Goal: Task Accomplishment & Management: Use online tool/utility

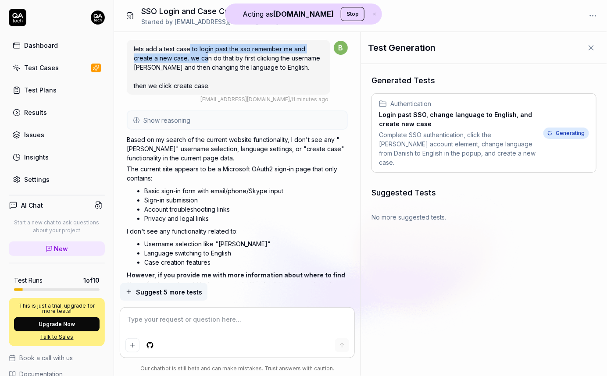
drag, startPoint x: 190, startPoint y: 48, endPoint x: 207, endPoint y: 55, distance: 17.7
click at [207, 55] on span "lets add a test case to login past the sso remember me and create a new case. w…" at bounding box center [227, 67] width 186 height 44
click at [217, 58] on span "lets add a test case to login past the sso remember me and create a new case. w…" at bounding box center [227, 67] width 186 height 44
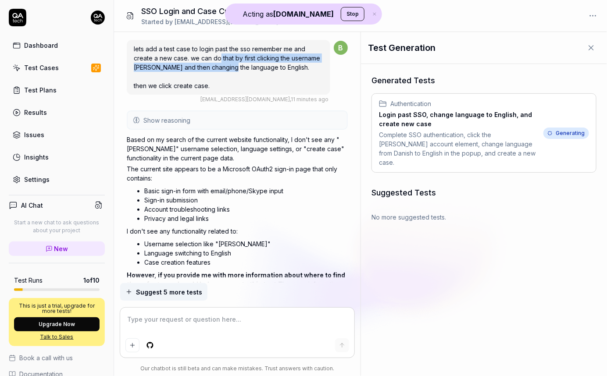
drag, startPoint x: 218, startPoint y: 58, endPoint x: 226, endPoint y: 66, distance: 10.9
click at [226, 66] on span "lets add a test case to login past the sso remember me and create a new case. w…" at bounding box center [227, 67] width 186 height 44
click at [202, 69] on span "lets add a test case to login past the sso remember me and create a new case. w…" at bounding box center [227, 67] width 186 height 44
drag, startPoint x: 202, startPoint y: 69, endPoint x: 226, endPoint y: 74, distance: 24.7
click at [226, 74] on div "lets add a test case to login past the sso remember me and create a new case. w…" at bounding box center [228, 67] width 203 height 55
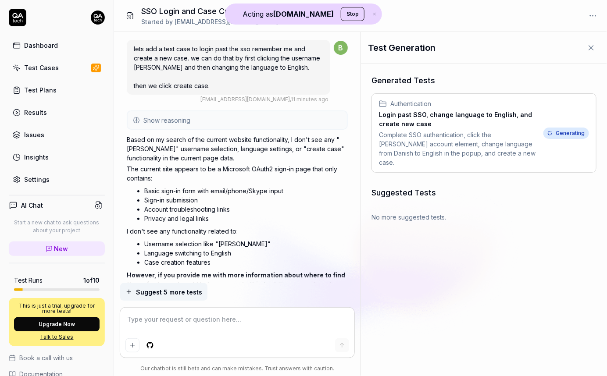
drag, startPoint x: 183, startPoint y: 86, endPoint x: 198, endPoint y: 98, distance: 19.0
click at [193, 89] on span "lets add a test case to login past the sso remember me and create a new case. w…" at bounding box center [227, 67] width 186 height 44
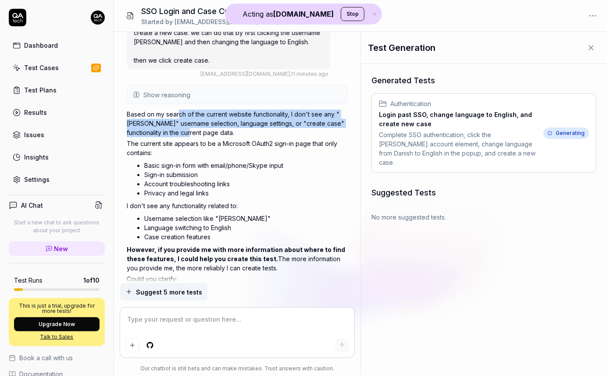
drag, startPoint x: 179, startPoint y: 114, endPoint x: 195, endPoint y: 136, distance: 26.7
click at [195, 136] on p "Based on my search of the current website functionality, I don't see any "Brian…" at bounding box center [237, 124] width 221 height 28
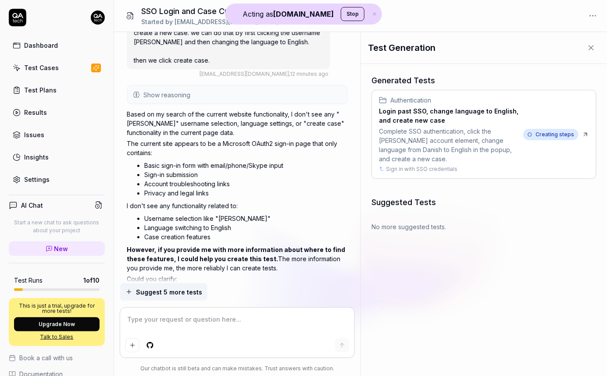
click at [207, 135] on p "Based on my search of the current website functionality, I don't see any "Brian…" at bounding box center [237, 124] width 221 height 28
drag, startPoint x: 200, startPoint y: 134, endPoint x: 205, endPoint y: 146, distance: 13.1
click at [205, 146] on div "Based on my search of the current website functionality, I don't see any "Brian…" at bounding box center [237, 223] width 221 height 231
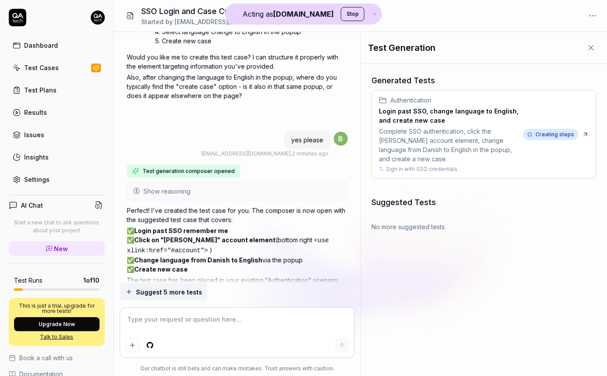
scroll to position [2056, 0]
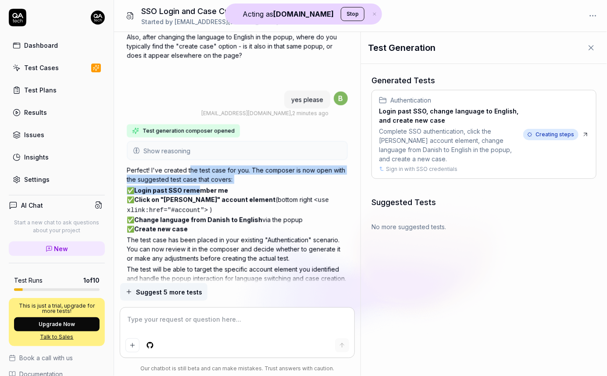
drag, startPoint x: 190, startPoint y: 140, endPoint x: 202, endPoint y: 173, distance: 34.5
click at [198, 164] on div "Perfect! I've created the test case for you. The composer is now open with the …" at bounding box center [237, 224] width 221 height 121
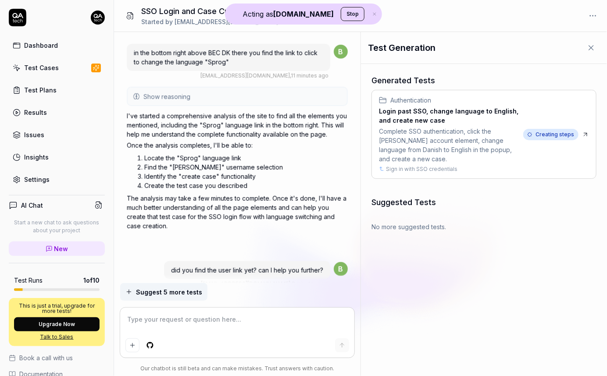
scroll to position [0, 0]
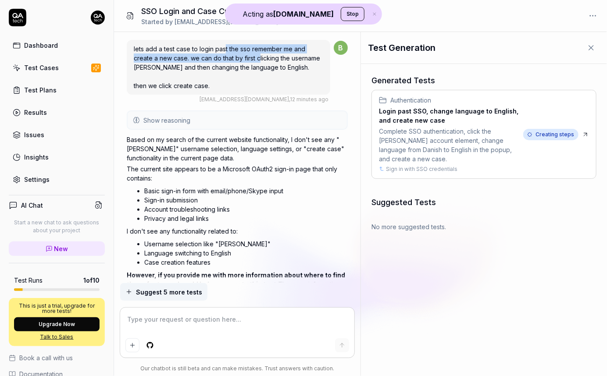
drag, startPoint x: 226, startPoint y: 46, endPoint x: 260, endPoint y: 62, distance: 37.9
click at [260, 62] on div "lets add a test case to login past the sso remember me and create a new case. w…" at bounding box center [228, 67] width 203 height 55
click at [287, 64] on span "lets add a test case to login past the sso remember me and create a new case. w…" at bounding box center [227, 67] width 186 height 44
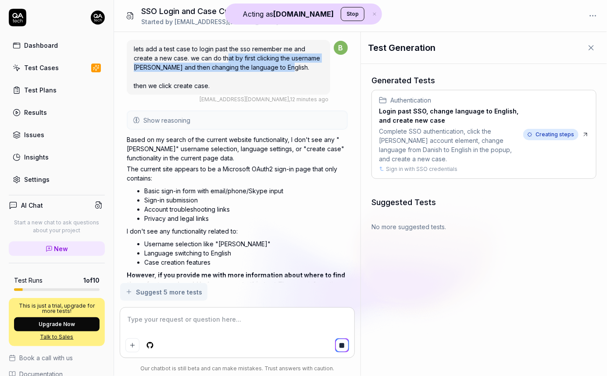
drag, startPoint x: 229, startPoint y: 59, endPoint x: 284, endPoint y: 69, distance: 56.2
click at [284, 69] on span "lets add a test case to login past the sso remember me and create a new case. w…" at bounding box center [227, 67] width 186 height 44
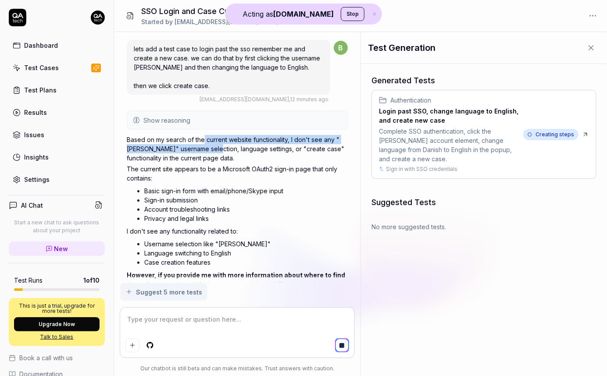
drag, startPoint x: 204, startPoint y: 143, endPoint x: 215, endPoint y: 146, distance: 11.5
click at [215, 146] on p "Based on my search of the current website functionality, I don't see any "Brian…" at bounding box center [237, 149] width 221 height 28
click at [239, 151] on p "Based on my search of the current website functionality, I don't see any "Brian…" at bounding box center [237, 149] width 221 height 28
type textarea "*"
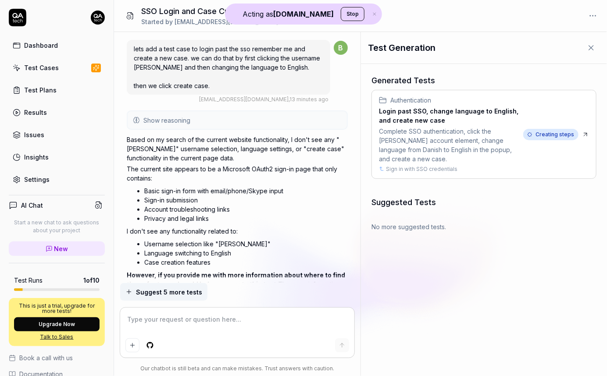
scroll to position [6, 0]
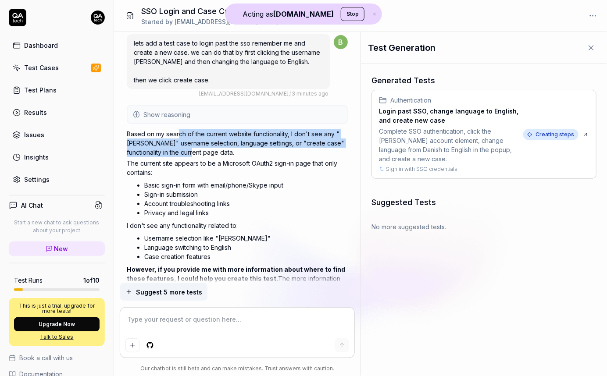
drag, startPoint x: 178, startPoint y: 134, endPoint x: 196, endPoint y: 153, distance: 26.7
click at [196, 153] on p "Based on my search of the current website functionality, I don't see any "Brian…" at bounding box center [237, 143] width 221 height 28
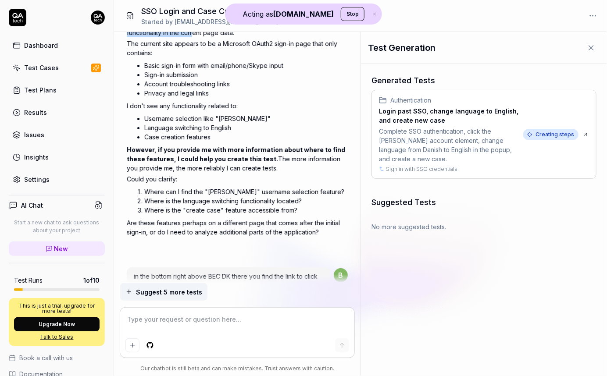
scroll to position [147, 0]
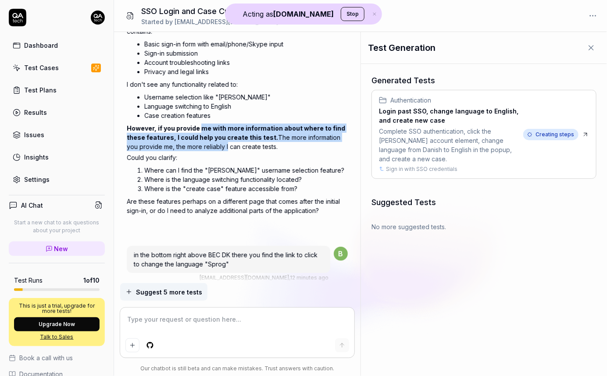
drag, startPoint x: 198, startPoint y: 129, endPoint x: 213, endPoint y: 147, distance: 23.4
click at [213, 147] on p "However, if you provide me with more information about where to find these feat…" at bounding box center [237, 138] width 221 height 28
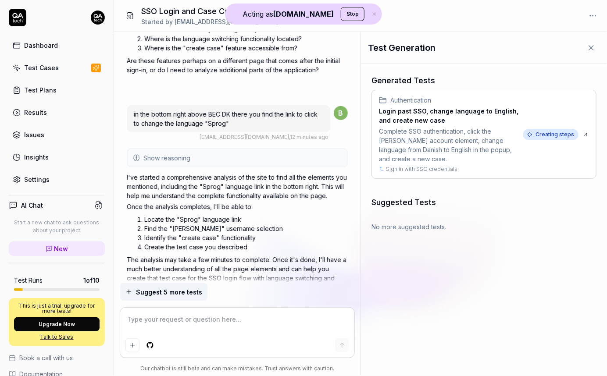
scroll to position [294, 0]
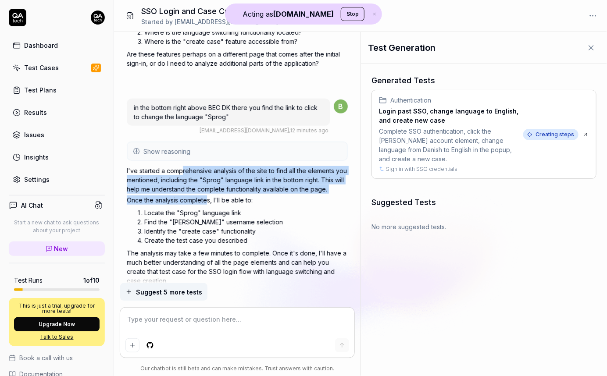
drag, startPoint x: 182, startPoint y: 169, endPoint x: 206, endPoint y: 198, distance: 37.3
click at [206, 197] on div "I've started a comprehensive analysis of the site to find all the elements you …" at bounding box center [237, 225] width 221 height 123
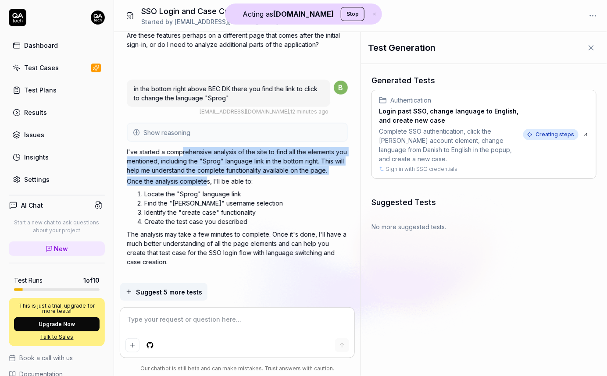
scroll to position [334, 0]
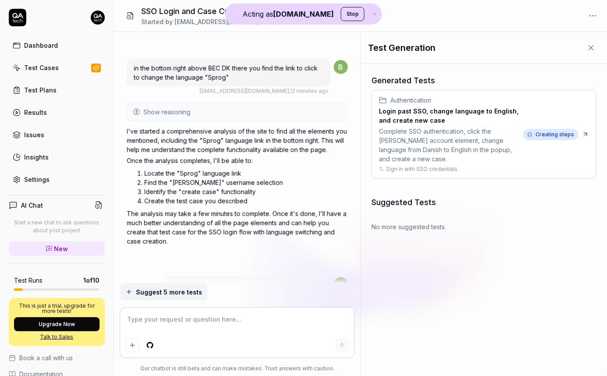
click at [222, 156] on p "Once the analysis completes, I'll be able to:" at bounding box center [237, 160] width 221 height 9
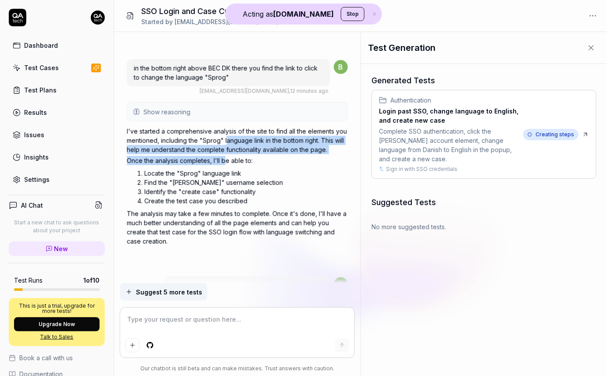
drag, startPoint x: 227, startPoint y: 139, endPoint x: 227, endPoint y: 160, distance: 21.5
click at [227, 160] on div "I've started a comprehensive analysis of the site to find all the elements you …" at bounding box center [237, 186] width 221 height 123
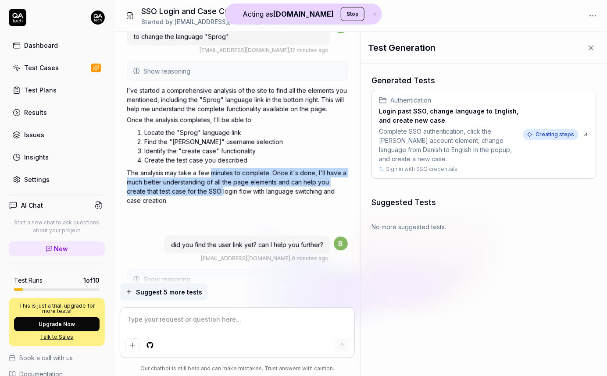
drag, startPoint x: 212, startPoint y: 171, endPoint x: 223, endPoint y: 189, distance: 21.1
click at [223, 189] on p "The analysis may take a few minutes to complete. Once it's done, I'll have a mu…" at bounding box center [237, 186] width 221 height 37
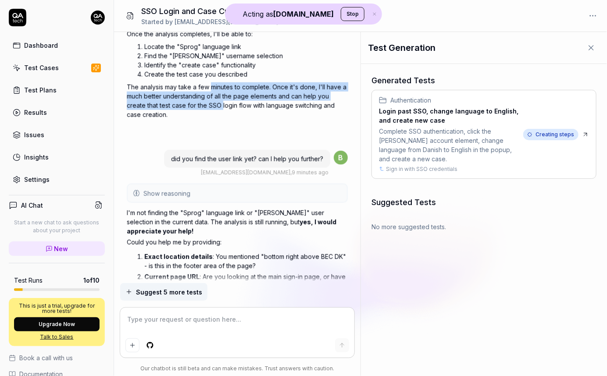
scroll to position [479, 0]
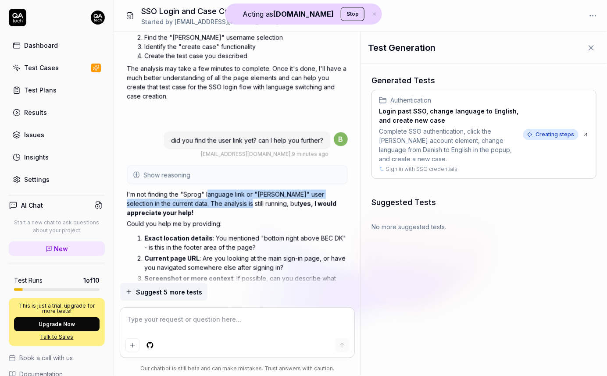
drag, startPoint x: 207, startPoint y: 192, endPoint x: 223, endPoint y: 203, distance: 19.5
click at [223, 203] on p "I'm not finding the "Sprog" language link or "Brian Singer" user selection in t…" at bounding box center [237, 204] width 221 height 28
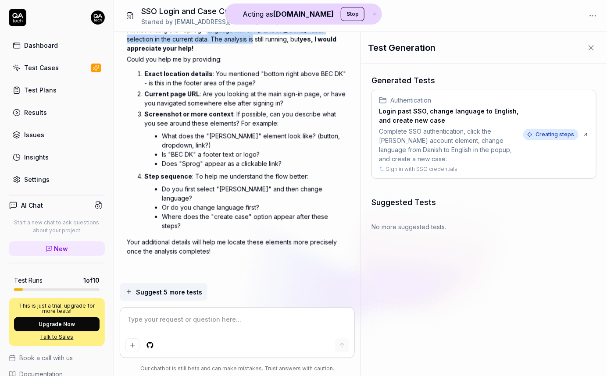
scroll to position [649, 0]
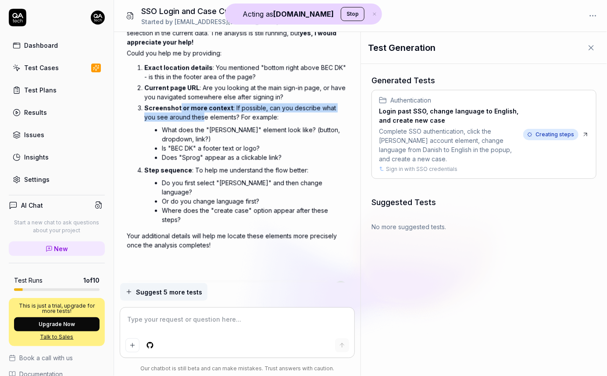
drag, startPoint x: 188, startPoint y: 115, endPoint x: 218, endPoint y: 157, distance: 51.7
click at [209, 143] on li "Screenshot or more context : If possible, can you describe what you see around …" at bounding box center [245, 133] width 203 height 61
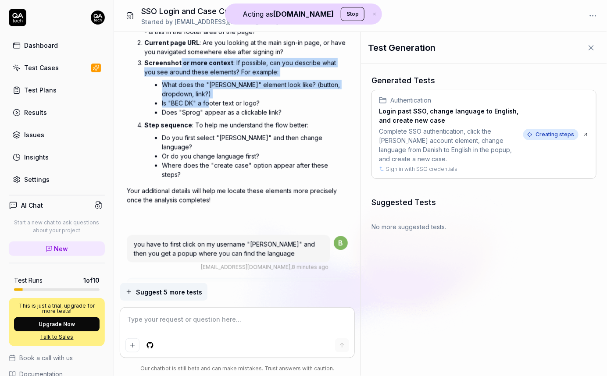
scroll to position [735, 0]
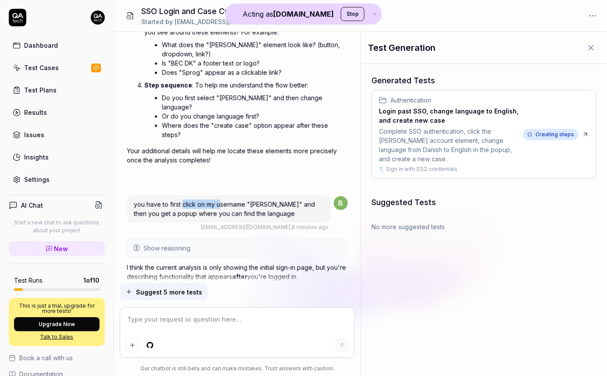
drag, startPoint x: 184, startPoint y: 180, endPoint x: 221, endPoint y: 187, distance: 37.5
click at [221, 200] on span "you have to first click on my username "Brian Singer" and then you get a popup …" at bounding box center [224, 208] width 181 height 17
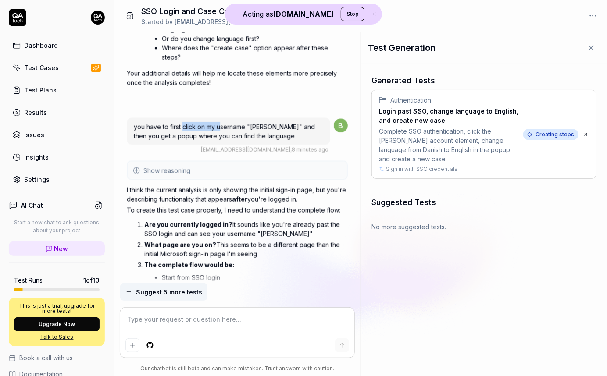
scroll to position [840, 0]
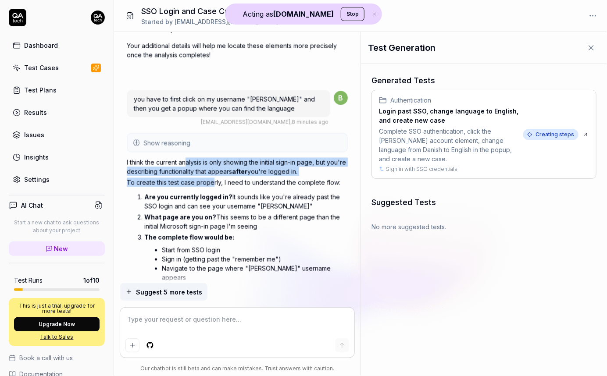
drag, startPoint x: 188, startPoint y: 142, endPoint x: 212, endPoint y: 159, distance: 29.5
click at [212, 159] on div "I think the current analysis is only showing the initial sign-in page, but you'…" at bounding box center [237, 261] width 221 height 210
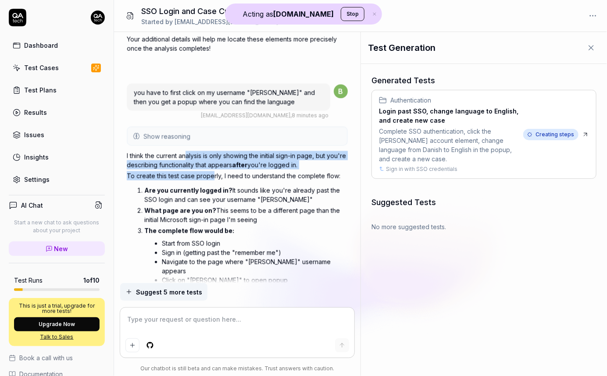
scroll to position [853, 0]
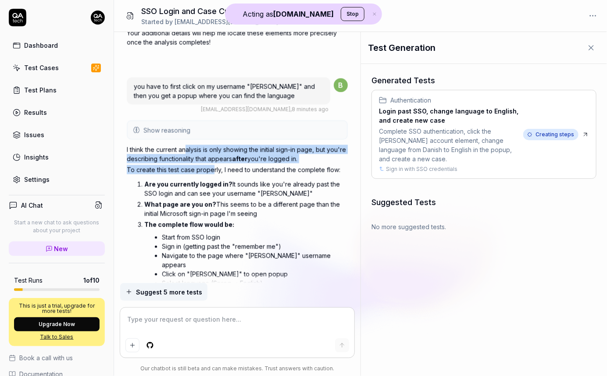
click at [216, 165] on p "To create this test case properly, I need to understand the complete flow:" at bounding box center [237, 169] width 221 height 9
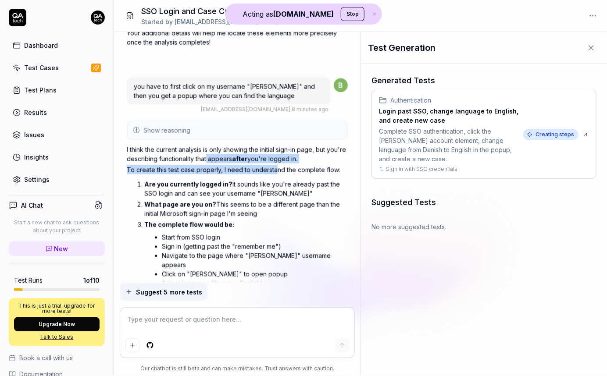
drag, startPoint x: 228, startPoint y: 139, endPoint x: 282, endPoint y: 149, distance: 54.8
click at [280, 148] on div "I think the current analysis is only showing the initial sign-in page, but you'…" at bounding box center [237, 248] width 221 height 210
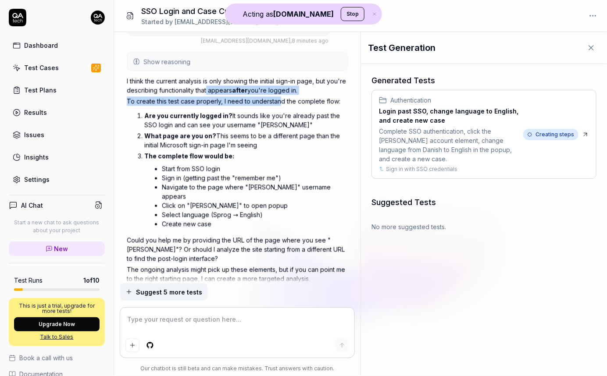
scroll to position [1031, 0]
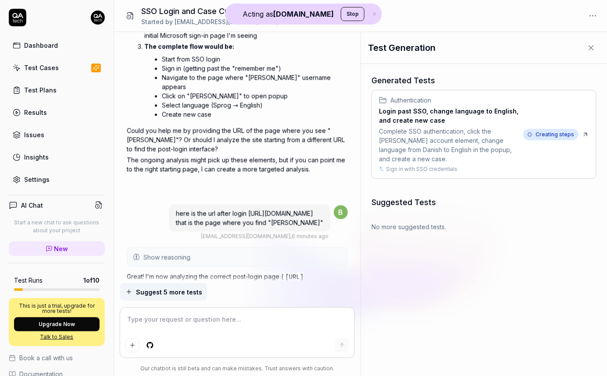
drag, startPoint x: 189, startPoint y: 183, endPoint x: 210, endPoint y: 192, distance: 22.2
click at [210, 210] on span "here is the url after login https://bec.advisor.stable.festinafinance.com/#&app…" at bounding box center [249, 218] width 147 height 17
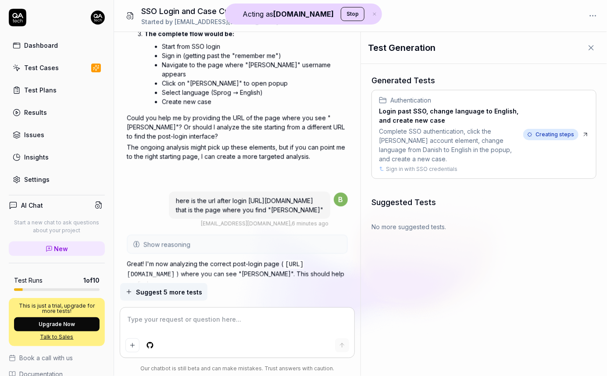
scroll to position [1056, 0]
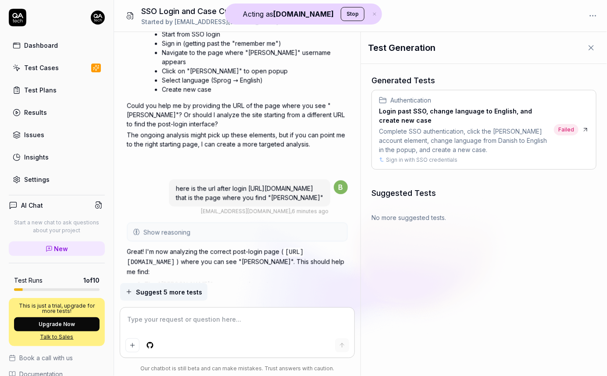
drag, startPoint x: 215, startPoint y: 177, endPoint x: 227, endPoint y: 178, distance: 12.0
click at [227, 185] on span "here is the url after login https://bec.advisor.stable.festinafinance.com/#&app…" at bounding box center [249, 193] width 147 height 17
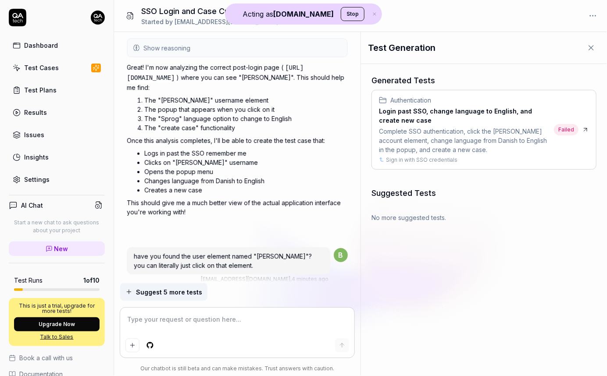
scroll to position [1272, 0]
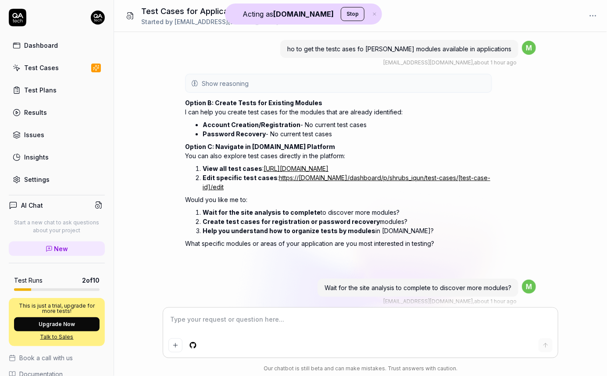
click at [313, 113] on p "Option B: Create Tests for Existing Modules I can help you create test cases fo…" at bounding box center [338, 107] width 307 height 18
type textarea "*"
drag, startPoint x: 273, startPoint y: 101, endPoint x: 296, endPoint y: 116, distance: 27.4
click at [296, 116] on p "Option B: Create Tests for Existing Modules I can help you create test cases fo…" at bounding box center [338, 107] width 307 height 18
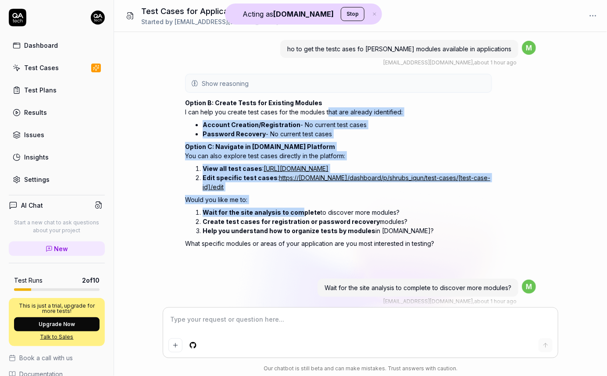
drag, startPoint x: 327, startPoint y: 112, endPoint x: 296, endPoint y: 214, distance: 106.8
click at [296, 214] on div "Option B: Create Tests for Existing Modules I can help you create test cases fo…" at bounding box center [338, 172] width 307 height 153
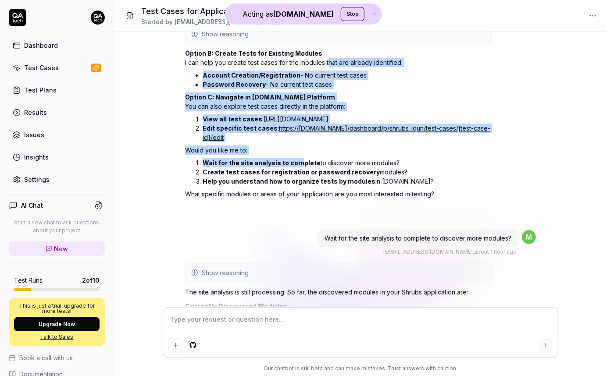
scroll to position [82, 0]
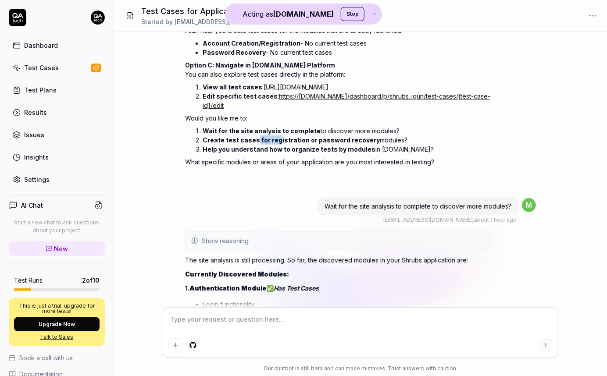
drag, startPoint x: 254, startPoint y: 140, endPoint x: 276, endPoint y: 142, distance: 21.6
click at [276, 142] on strong "Create test cases for registration or password recovery" at bounding box center [291, 139] width 177 height 7
drag, startPoint x: 263, startPoint y: 146, endPoint x: 321, endPoint y: 154, distance: 58.1
click at [321, 154] on ol "Wait for the site analysis to complete to discover more modules? Create test ca…" at bounding box center [338, 140] width 307 height 31
drag, startPoint x: 357, startPoint y: 203, endPoint x: 409, endPoint y: 209, distance: 51.7
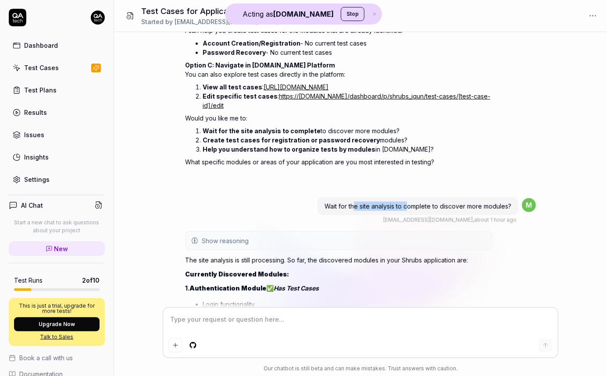
click at [409, 209] on div "Wait for the site analysis to complete to discover more modules?" at bounding box center [417, 206] width 201 height 18
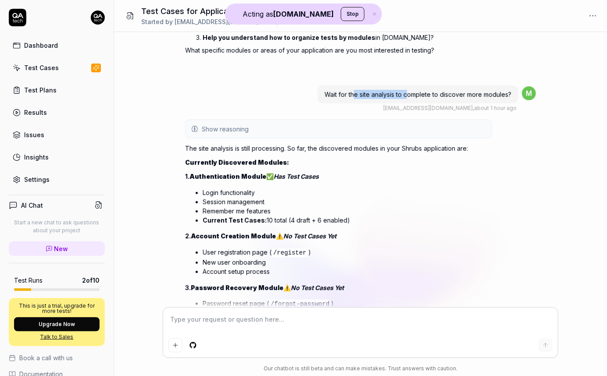
scroll to position [200, 0]
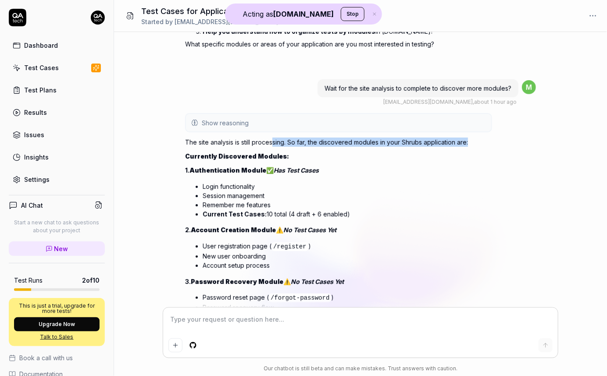
drag, startPoint x: 232, startPoint y: 146, endPoint x: 272, endPoint y: 145, distance: 39.5
click at [272, 145] on div "The site analysis is still processing. So far, the discovered modules in your S…" at bounding box center [338, 321] width 307 height 371
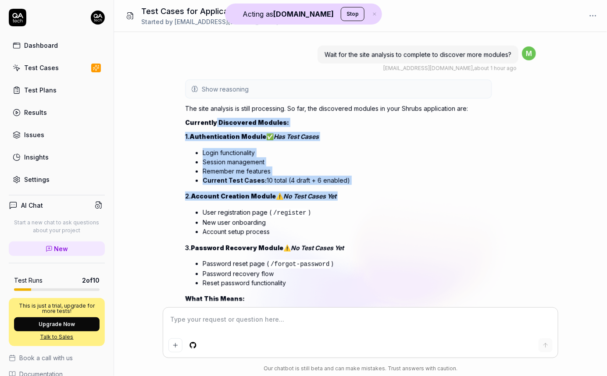
drag, startPoint x: 214, startPoint y: 119, endPoint x: 249, endPoint y: 201, distance: 89.6
click at [249, 201] on div "The site analysis is still processing. So far, the discovered modules in your S…" at bounding box center [338, 287] width 307 height 371
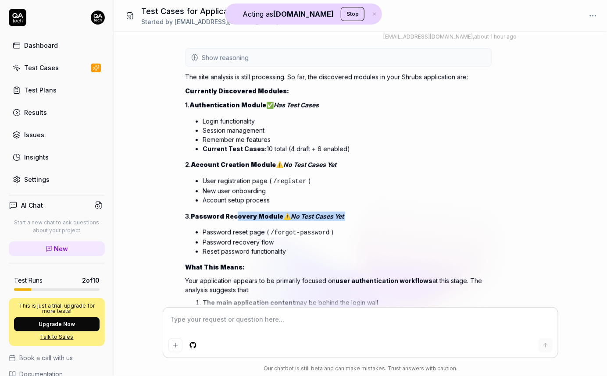
drag, startPoint x: 235, startPoint y: 214, endPoint x: 270, endPoint y: 229, distance: 37.9
click at [268, 228] on div "The site analysis is still processing. So far, the discovered modules in your S…" at bounding box center [338, 256] width 307 height 371
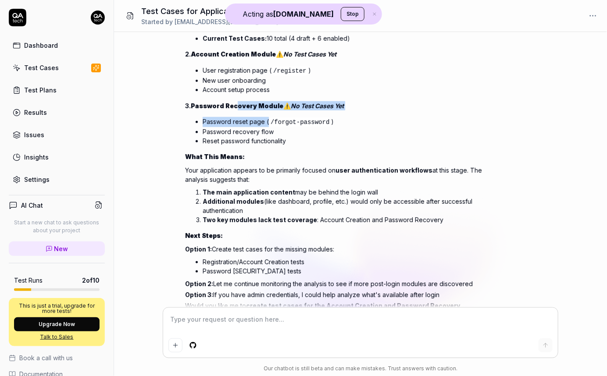
scroll to position [416, 0]
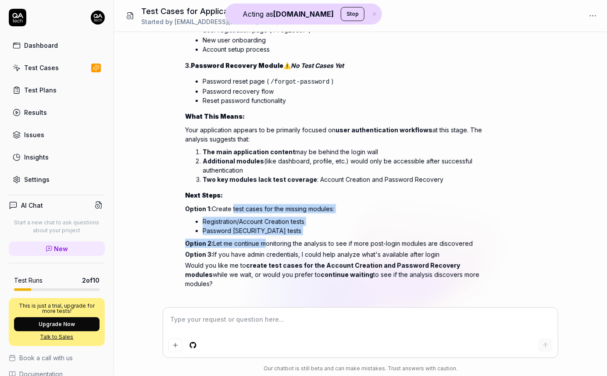
drag, startPoint x: 239, startPoint y: 209, endPoint x: 262, endPoint y: 241, distance: 39.0
click at [262, 239] on div "The site analysis is still processing. So far, the discovered modules in your S…" at bounding box center [338, 105] width 307 height 371
click at [371, 14] on icon "button" at bounding box center [375, 13] width 8 height 5
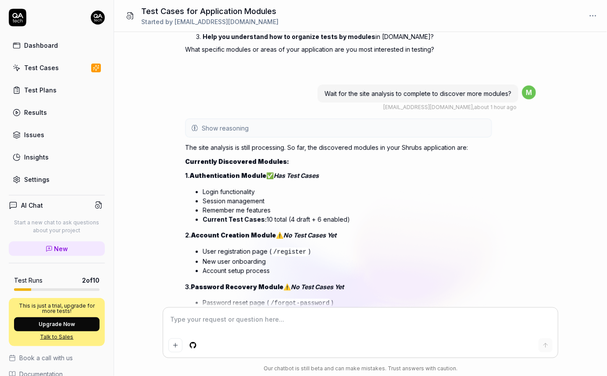
scroll to position [0, 0]
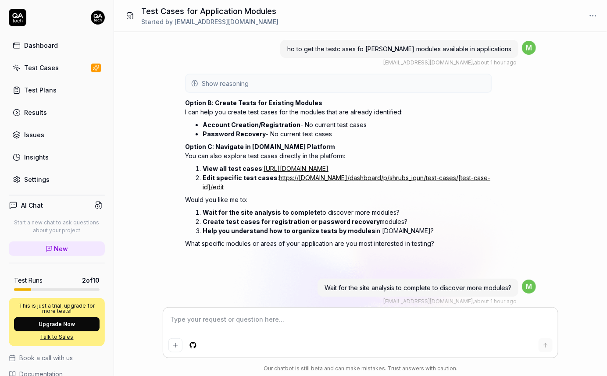
click at [420, 139] on ul "Account Creation/Registration - No current test cases Password Recovery - No cu…" at bounding box center [338, 129] width 307 height 22
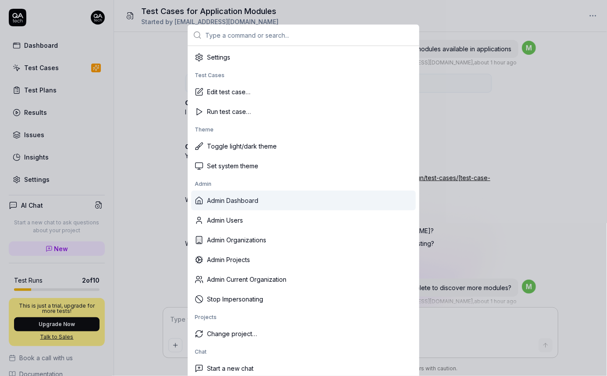
scroll to position [14, 0]
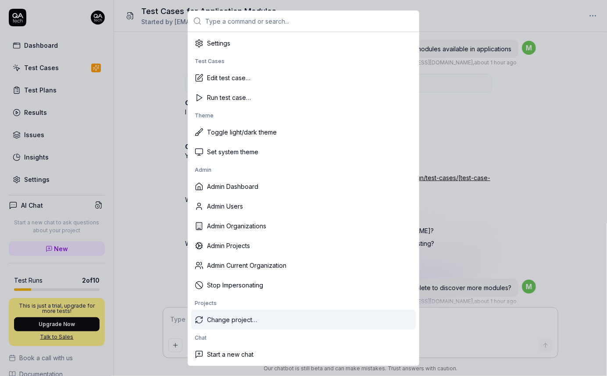
click at [238, 322] on div "Change project…" at bounding box center [303, 320] width 225 height 20
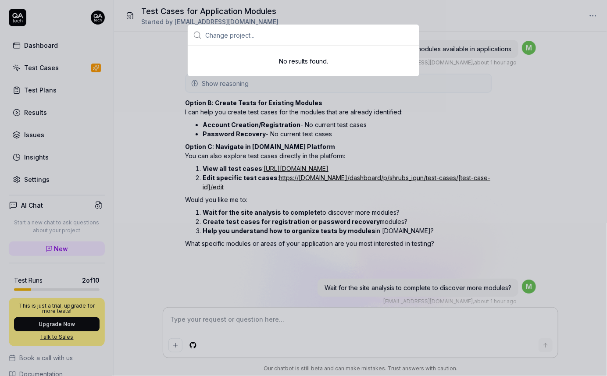
click at [232, 33] on input "text" at bounding box center [309, 35] width 209 height 21
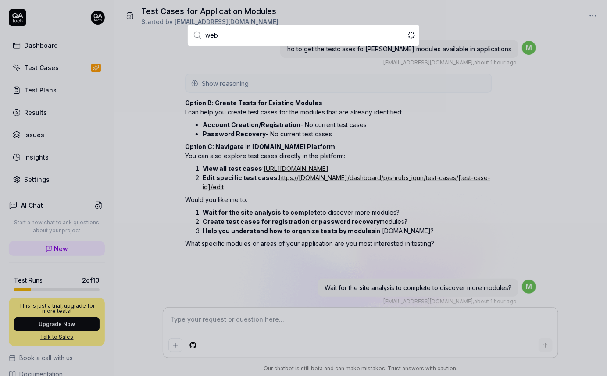
type input "webe"
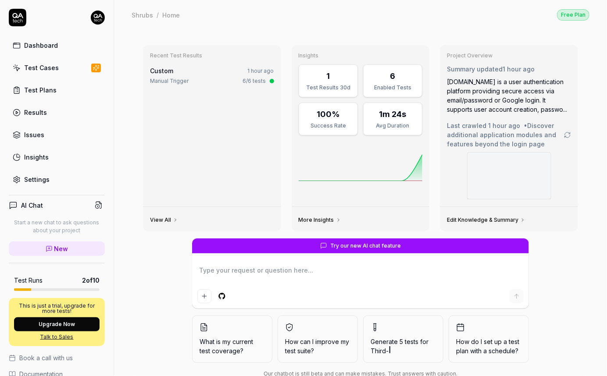
click at [360, 276] on textarea at bounding box center [360, 275] width 326 height 22
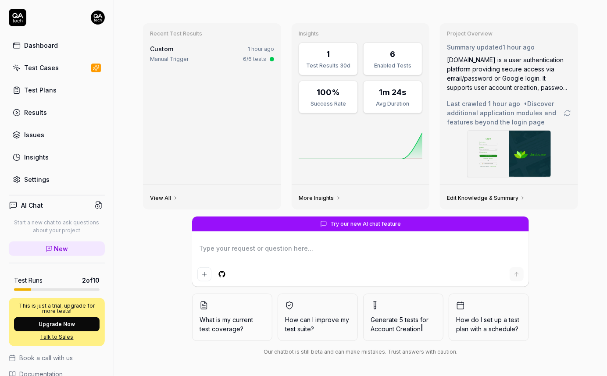
click at [43, 176] on div "Settings" at bounding box center [36, 179] width 25 height 9
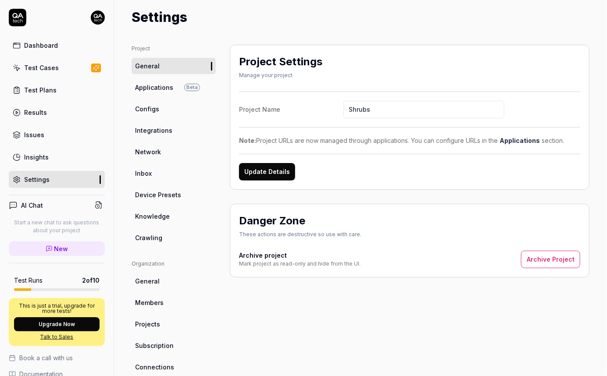
click at [144, 233] on span "Crawling" at bounding box center [148, 237] width 27 height 9
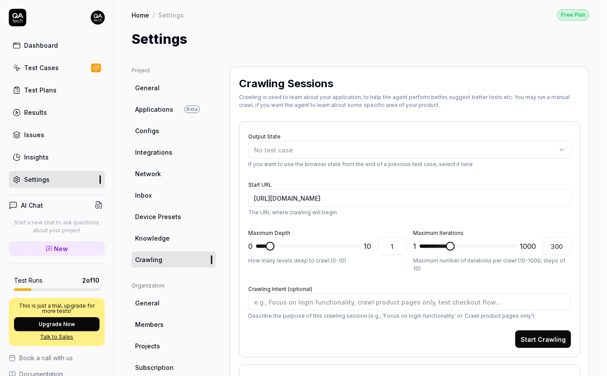
type textarea "*"
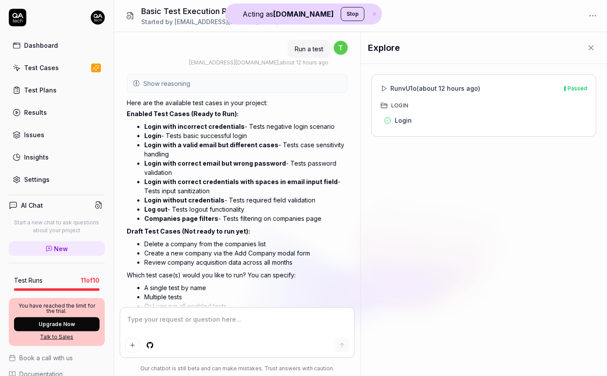
click at [577, 91] on div "Run vU1o ( about 12 hours ago ) Passed" at bounding box center [484, 88] width 207 height 9
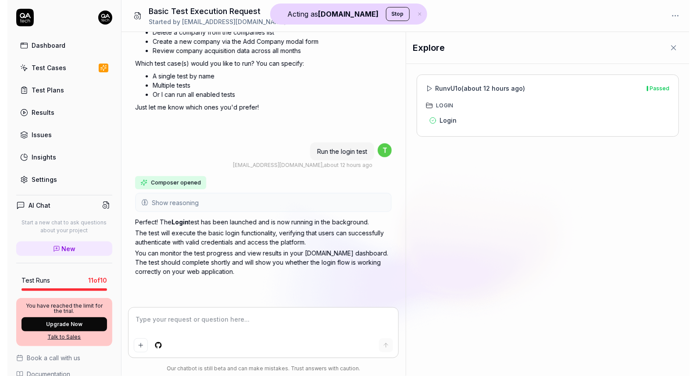
scroll to position [192, 0]
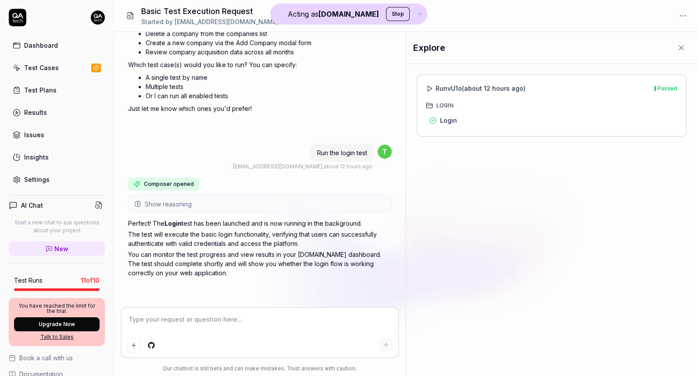
click at [416, 13] on icon "button" at bounding box center [420, 13] width 8 height 5
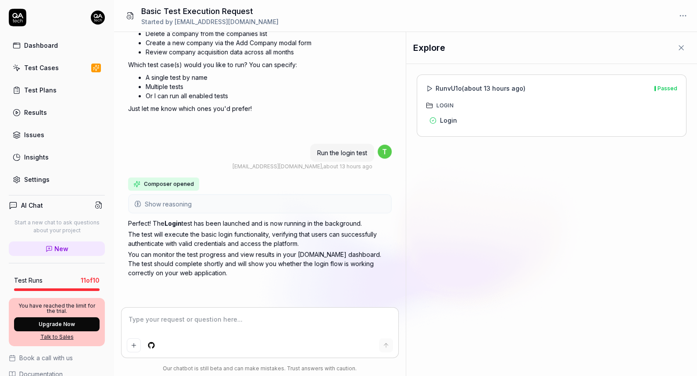
type textarea "*"
